Goal: Information Seeking & Learning: Find specific fact

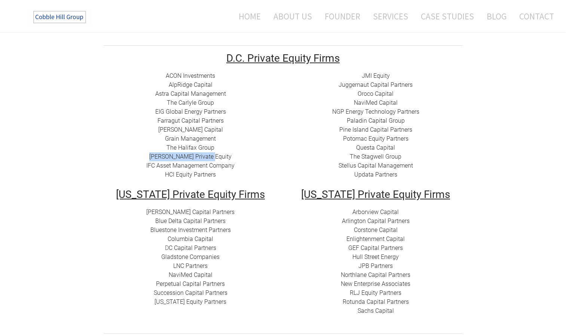
drag, startPoint x: 220, startPoint y: 154, endPoint x: 164, endPoint y: 155, distance: 55.4
click at [164, 155] on div "ACON Investments ​ AlpRidge Capital ​Astra Capital Management ​​ The Carlyle Gr…" at bounding box center [191, 126] width 174 height 108
copy link "[PERSON_NAME] Private Equity​"
drag, startPoint x: 398, startPoint y: 78, endPoint x: 359, endPoint y: 76, distance: 39.3
click at [359, 76] on div "JMI Equity Juggernaut Capital Partners Oroco Capital NaviMed Capital NGP Energy…" at bounding box center [376, 126] width 174 height 108
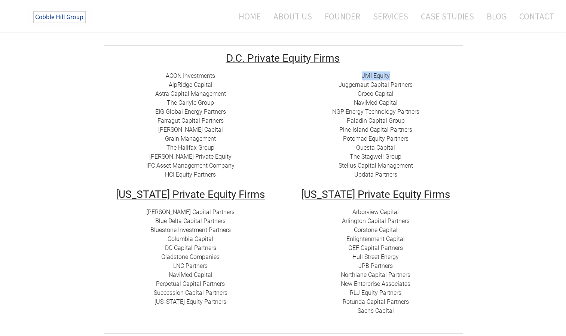
copy link "JMI Equity"
drag, startPoint x: 413, startPoint y: 92, endPoint x: 359, endPoint y: 93, distance: 53.9
click at [359, 93] on div "JMI Equity Juggernaut Capital Partners Oroco Capital NaviMed Capital NGP Energy…" at bounding box center [376, 126] width 174 height 108
copy link "Oroco Capital"
drag, startPoint x: 418, startPoint y: 128, endPoint x: 337, endPoint y: 128, distance: 81.2
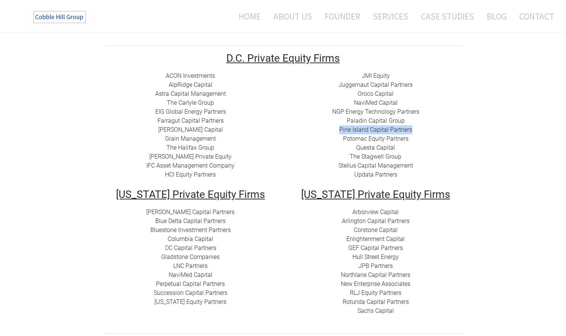
click at [337, 128] on div "JMI Equity Juggernaut Capital Partners Oroco Capital NaviMed Capital NGP Energy…" at bounding box center [376, 126] width 174 height 108
copy link "Pine Island Capital Partners"
drag, startPoint x: 412, startPoint y: 137, endPoint x: 344, endPoint y: 136, distance: 67.8
click at [344, 136] on div "JMI Equity Juggernaut Capital Partners Oroco Capital NaviMed Capital NGP Energy…" at bounding box center [376, 126] width 174 height 108
copy link "Potomac Equity Partners"
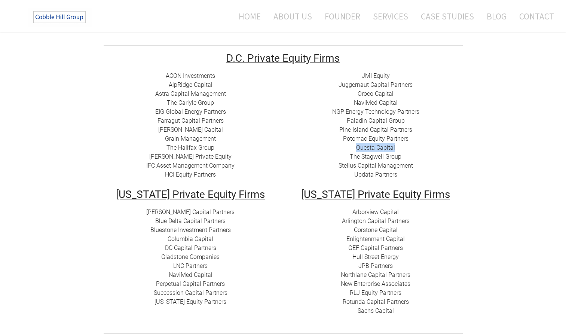
drag, startPoint x: 398, startPoint y: 145, endPoint x: 356, endPoint y: 146, distance: 42.3
click at [356, 146] on div "JMI Equity Juggernaut Capital Partners Oroco Capital NaviMed Capital NGP Energy…" at bounding box center [376, 126] width 174 height 108
copy link "Questa Capital"
drag, startPoint x: 413, startPoint y: 154, endPoint x: 349, endPoint y: 155, distance: 63.7
click at [349, 155] on div "JMI Equity Juggernaut Capital Partners Oroco Capital NaviMed Capital NGP Energy…" at bounding box center [376, 126] width 174 height 108
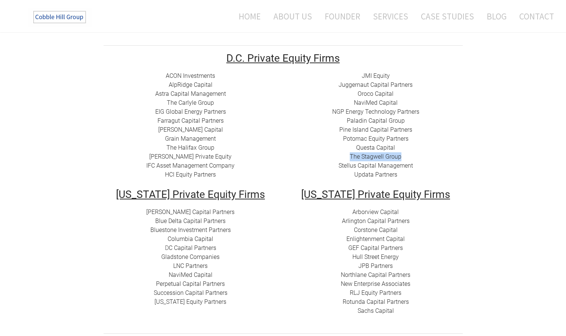
copy link "The Stagwell Group"
drag, startPoint x: 417, startPoint y: 163, endPoint x: 337, endPoint y: 164, distance: 79.7
click at [337, 164] on div "JMI Equity Juggernaut Capital Partners Oroco Capital NaviMed Capital NGP Energy…" at bounding box center [376, 126] width 174 height 108
copy link "Stellus Capital Management"
drag, startPoint x: 224, startPoint y: 211, endPoint x: 160, endPoint y: 210, distance: 63.3
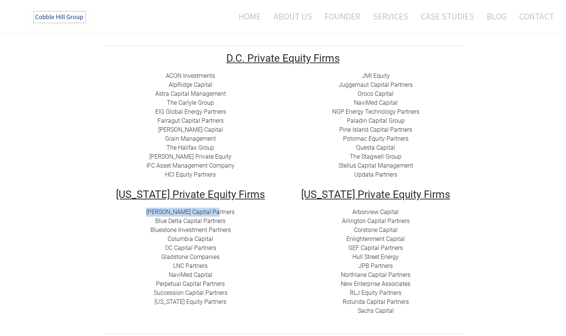
click at [160, 210] on div "[PERSON_NAME] Capital Partners Blue Delta Capital Partners ​Bluestone Investmen…" at bounding box center [191, 257] width 174 height 99
copy link "[PERSON_NAME] Capital Partners"
drag, startPoint x: 230, startPoint y: 220, endPoint x: 157, endPoint y: 220, distance: 73.4
click at [157, 220] on div "[PERSON_NAME] Capital Partners Blue Delta Capital Partners ​Bluestone Investmen…" at bounding box center [191, 257] width 174 height 99
copy link "Blue Delta Capital Partners"
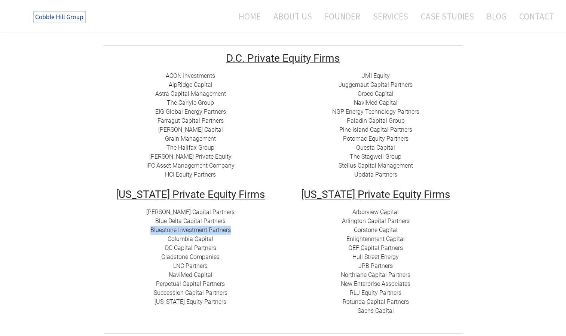
drag, startPoint x: 238, startPoint y: 231, endPoint x: 152, endPoint y: 229, distance: 86.2
click at [152, 229] on div "[PERSON_NAME] Capital Partners Blue Delta Capital Partners ​Bluestone Investmen…" at bounding box center [191, 257] width 174 height 99
drag, startPoint x: 233, startPoint y: 292, endPoint x: 151, endPoint y: 293, distance: 82.0
click at [151, 293] on div "[PERSON_NAME] Capital Partners Blue Delta Capital Partners ​Bluestone Investmen…" at bounding box center [191, 257] width 174 height 99
drag, startPoint x: 228, startPoint y: 303, endPoint x: 149, endPoint y: 300, distance: 79.8
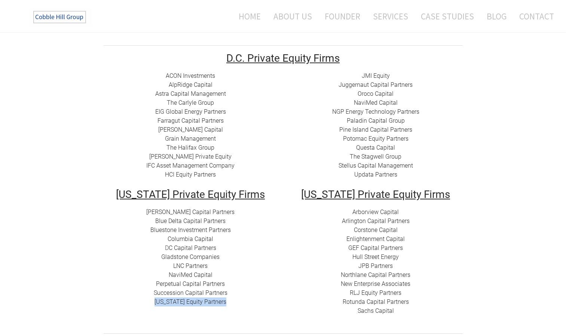
click at [149, 300] on div "[PERSON_NAME] Capital Partners Blue Delta Capital Partners ​Bluestone Investmen…" at bounding box center [191, 257] width 174 height 99
drag, startPoint x: 417, startPoint y: 221, endPoint x: 343, endPoint y: 221, distance: 74.1
click at [343, 221] on div "Arborview Capital Arlington Capital Partners​ Corstone Capital ​Enlightenment C…" at bounding box center [376, 262] width 174 height 108
drag, startPoint x: 398, startPoint y: 231, endPoint x: 352, endPoint y: 227, distance: 45.9
click at [352, 227] on div "Arborview Capital Arlington Capital Partners​ Corstone Capital ​Enlightenment C…" at bounding box center [376, 262] width 174 height 108
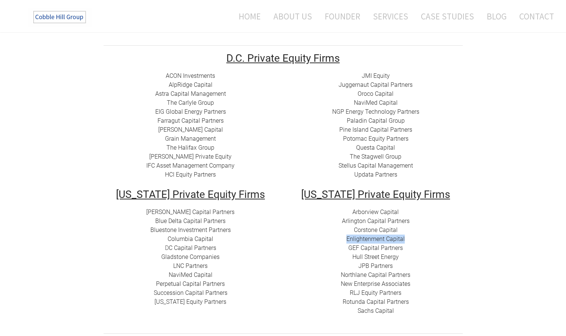
drag, startPoint x: 405, startPoint y: 238, endPoint x: 347, endPoint y: 237, distance: 58.8
click at [347, 237] on div "Arborview Capital Arlington Capital Partners​ Corstone Capital ​Enlightenment C…" at bounding box center [376, 262] width 174 height 108
drag, startPoint x: 404, startPoint y: 258, endPoint x: 346, endPoint y: 256, distance: 57.7
click at [346, 256] on div "Arborview Capital Arlington Capital Partners​ Corstone Capital ​Enlightenment C…" at bounding box center [376, 262] width 174 height 108
drag, startPoint x: 346, startPoint y: 256, endPoint x: 343, endPoint y: 273, distance: 16.7
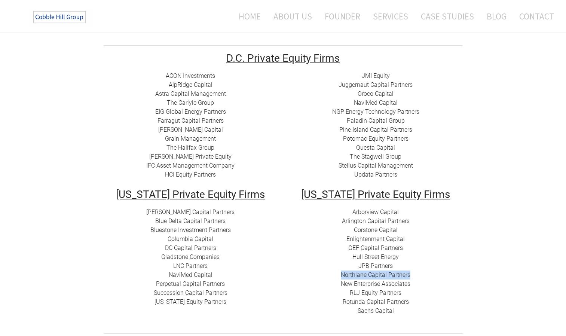
click at [343, 273] on div "Arborview Capital Arlington Capital Partners​ Corstone Capital ​Enlightenment C…" at bounding box center [376, 262] width 174 height 108
click at [414, 283] on div "Arborview Capital Arlington Capital Partners​ Corstone Capital ​Enlightenment C…" at bounding box center [376, 262] width 174 height 108
drag, startPoint x: 397, startPoint y: 311, endPoint x: 355, endPoint y: 311, distance: 41.9
click at [355, 311] on div "Arborview Capital Arlington Capital Partners​ Corstone Capital ​Enlightenment C…" at bounding box center [376, 262] width 174 height 108
drag, startPoint x: 355, startPoint y: 311, endPoint x: 468, endPoint y: 234, distance: 136.6
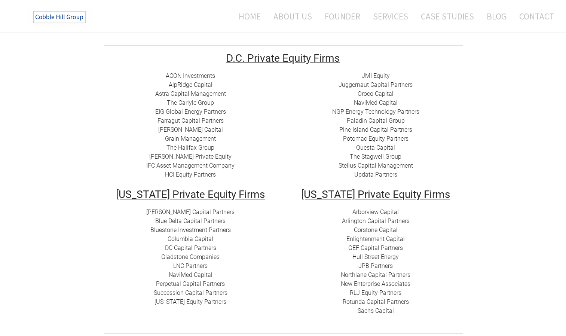
click at [468, 234] on td "[US_STATE] Private Equity Firms Arborview Capital Arlington Capital Partners​ C…" at bounding box center [375, 257] width 185 height 136
